Goal: Check status: Check status

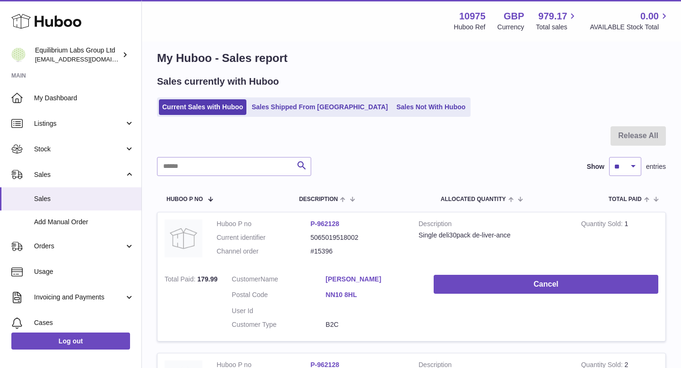
scroll to position [11, 0]
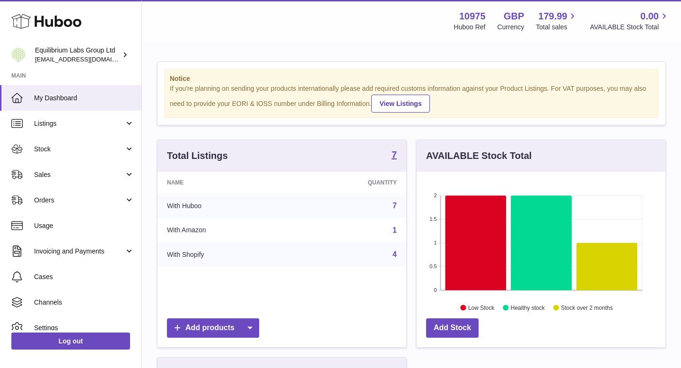
scroll to position [148, 249]
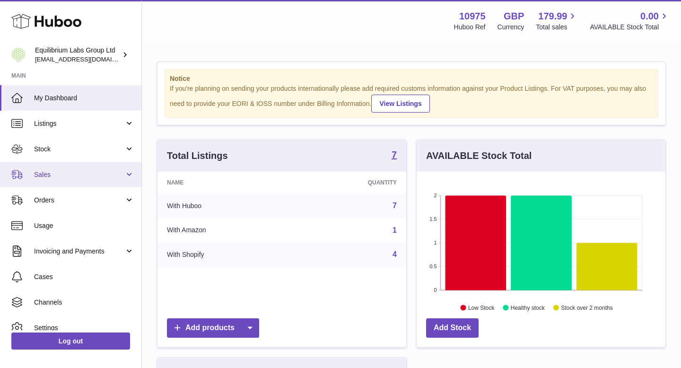
click at [86, 168] on link "Sales" at bounding box center [70, 175] width 141 height 26
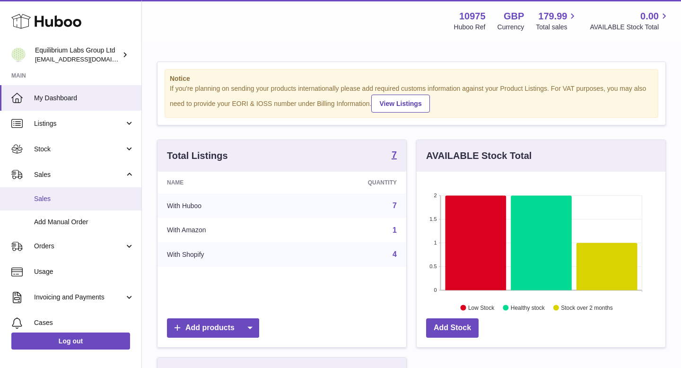
click at [87, 198] on span "Sales" at bounding box center [84, 198] width 100 height 9
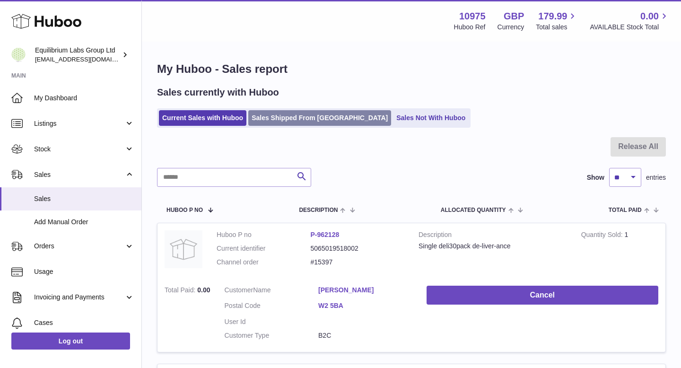
click at [293, 118] on link "Sales Shipped From [GEOGRAPHIC_DATA]" at bounding box center [319, 118] width 143 height 16
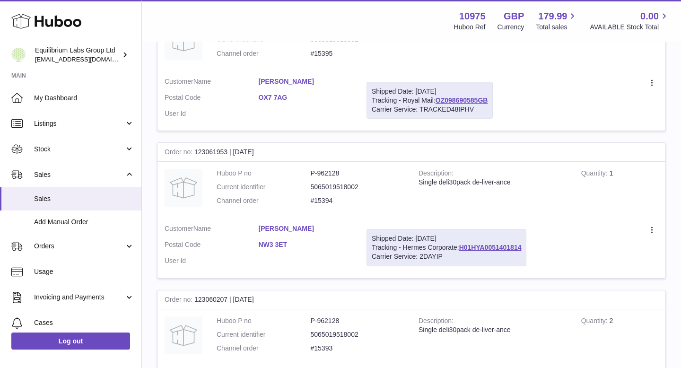
scroll to position [216, 0]
click at [470, 246] on link "H01HYA0051401814" at bounding box center [490, 246] width 62 height 8
